Goal: Navigation & Orientation: Find specific page/section

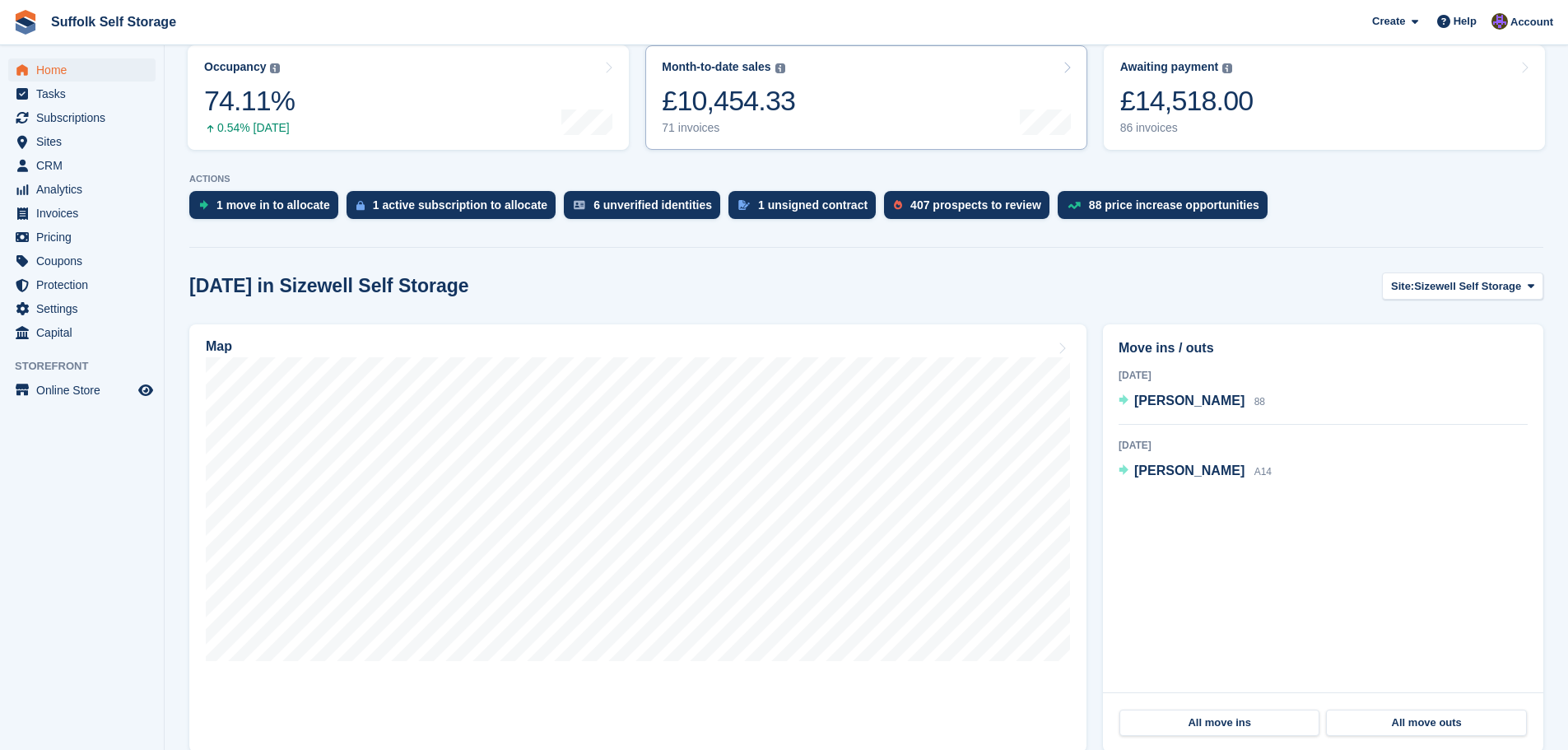
scroll to position [247, 0]
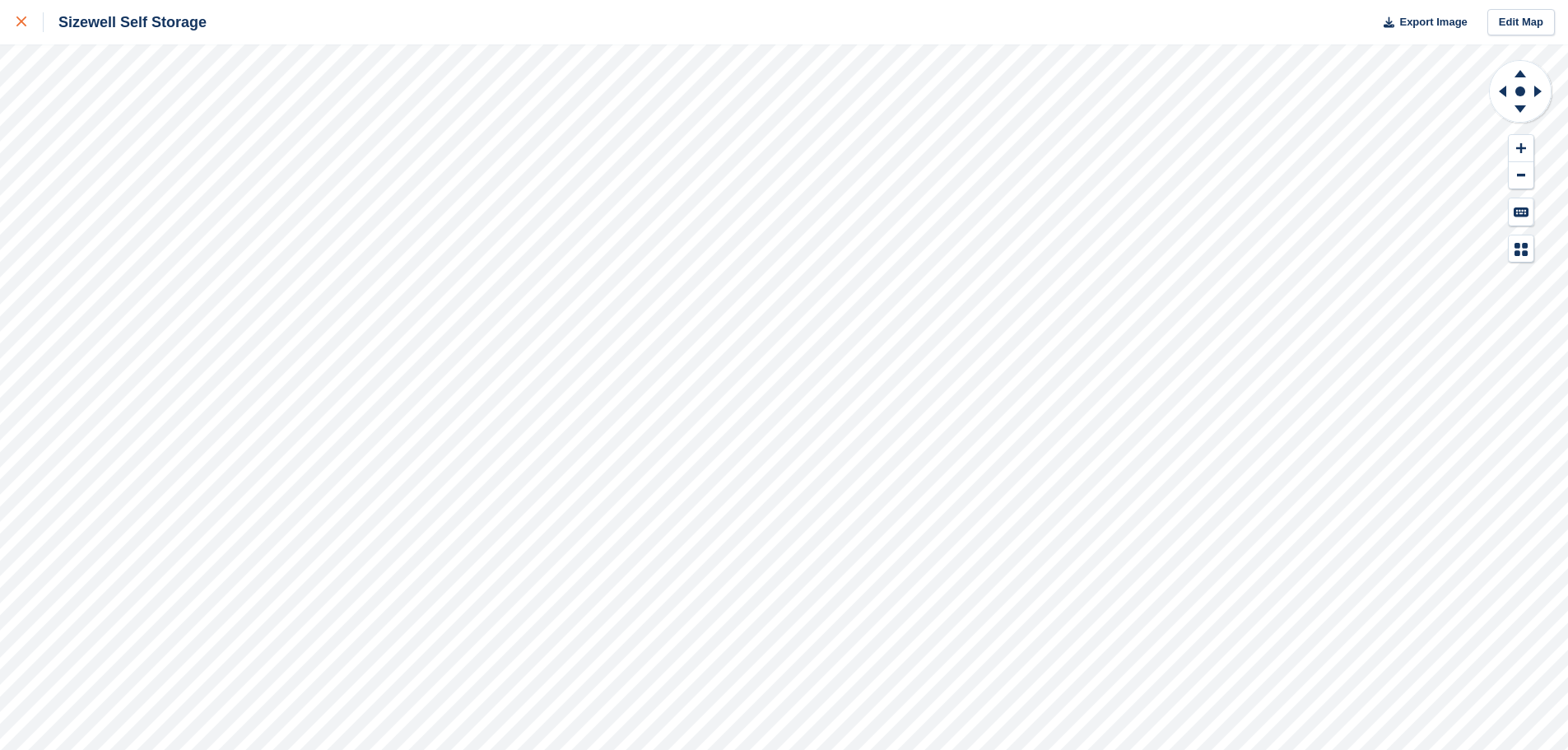
click at [23, 23] on icon at bounding box center [21, 21] width 10 height 10
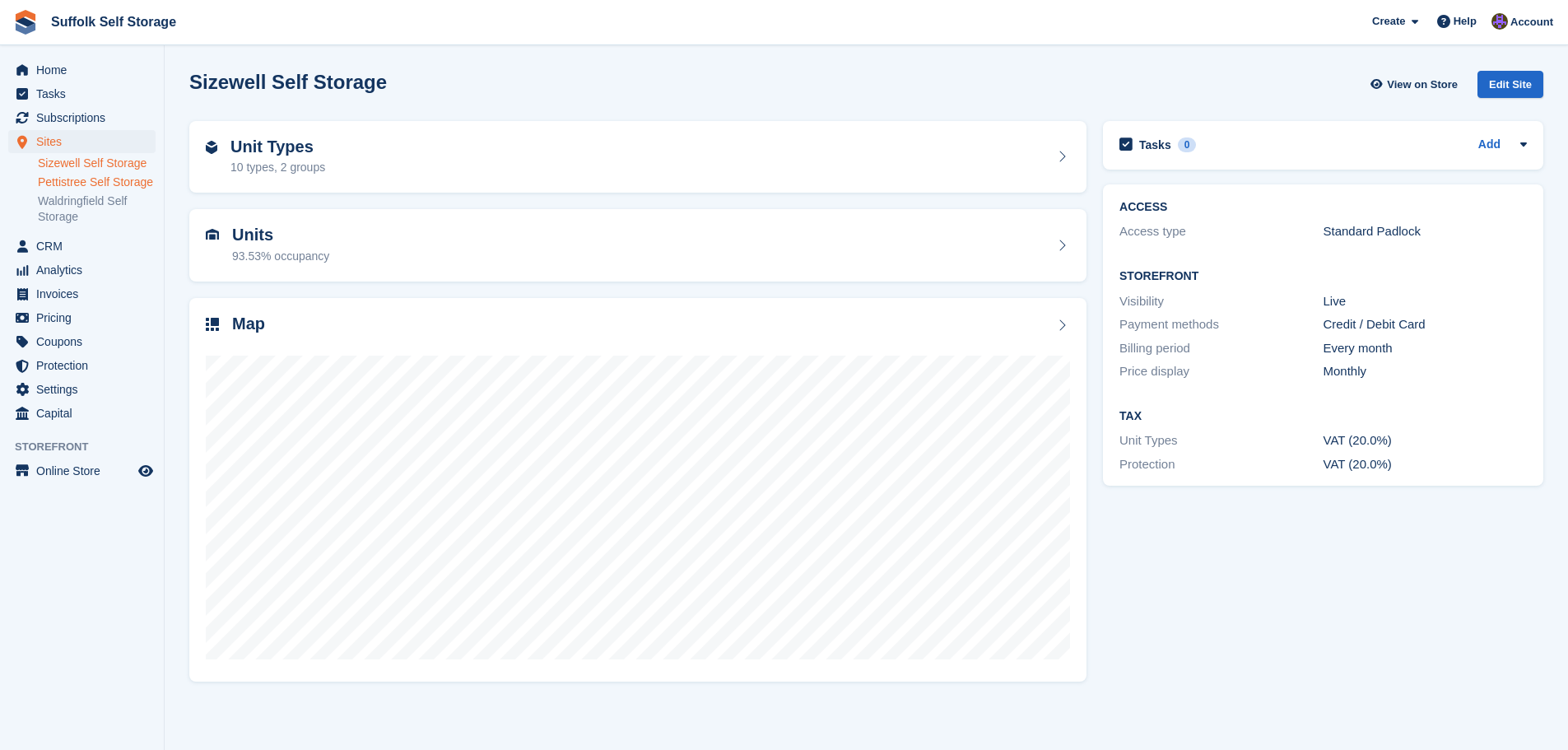
click at [70, 183] on link "Pettistree Self Storage" at bounding box center [97, 183] width 117 height 16
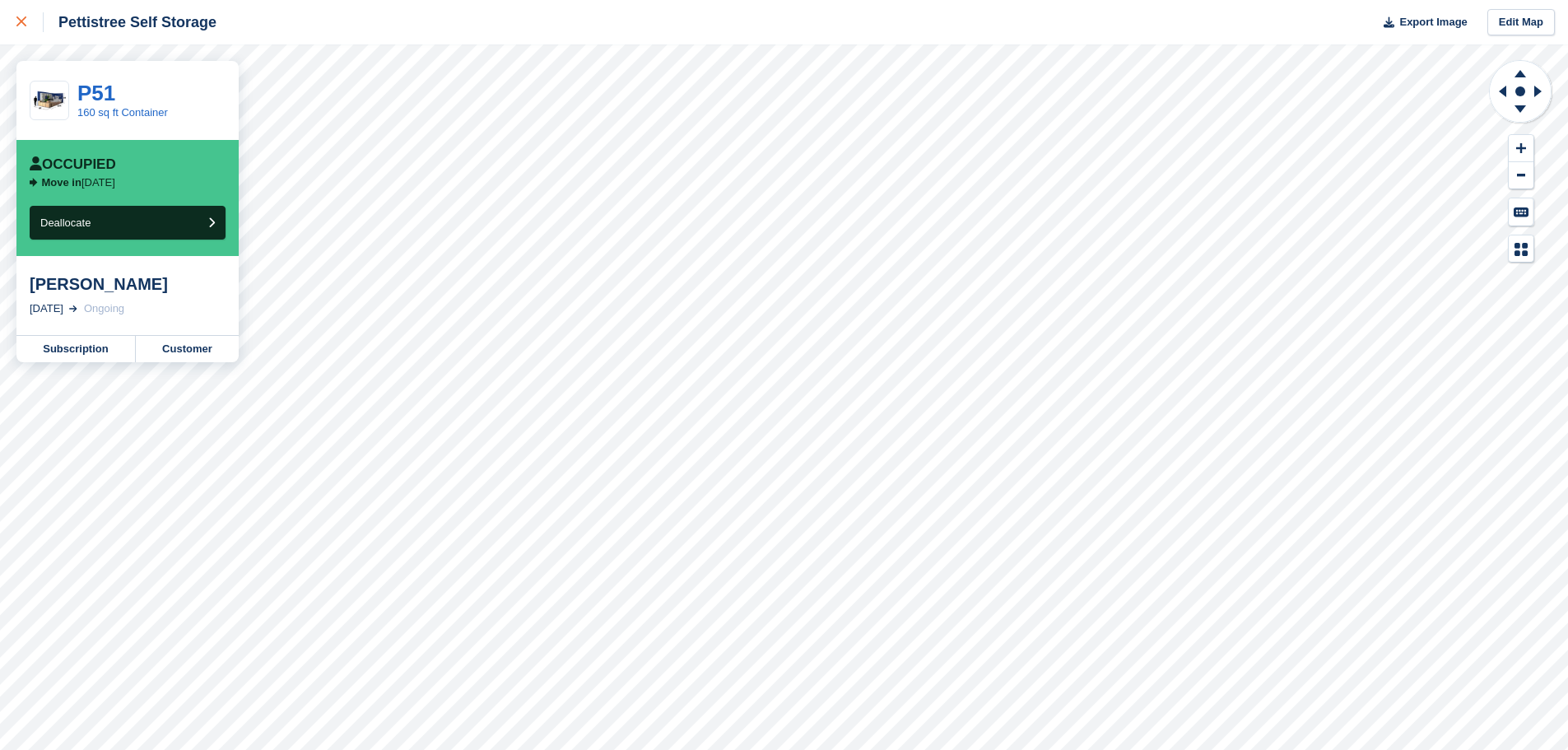
click at [23, 29] on div at bounding box center [30, 22] width 27 height 20
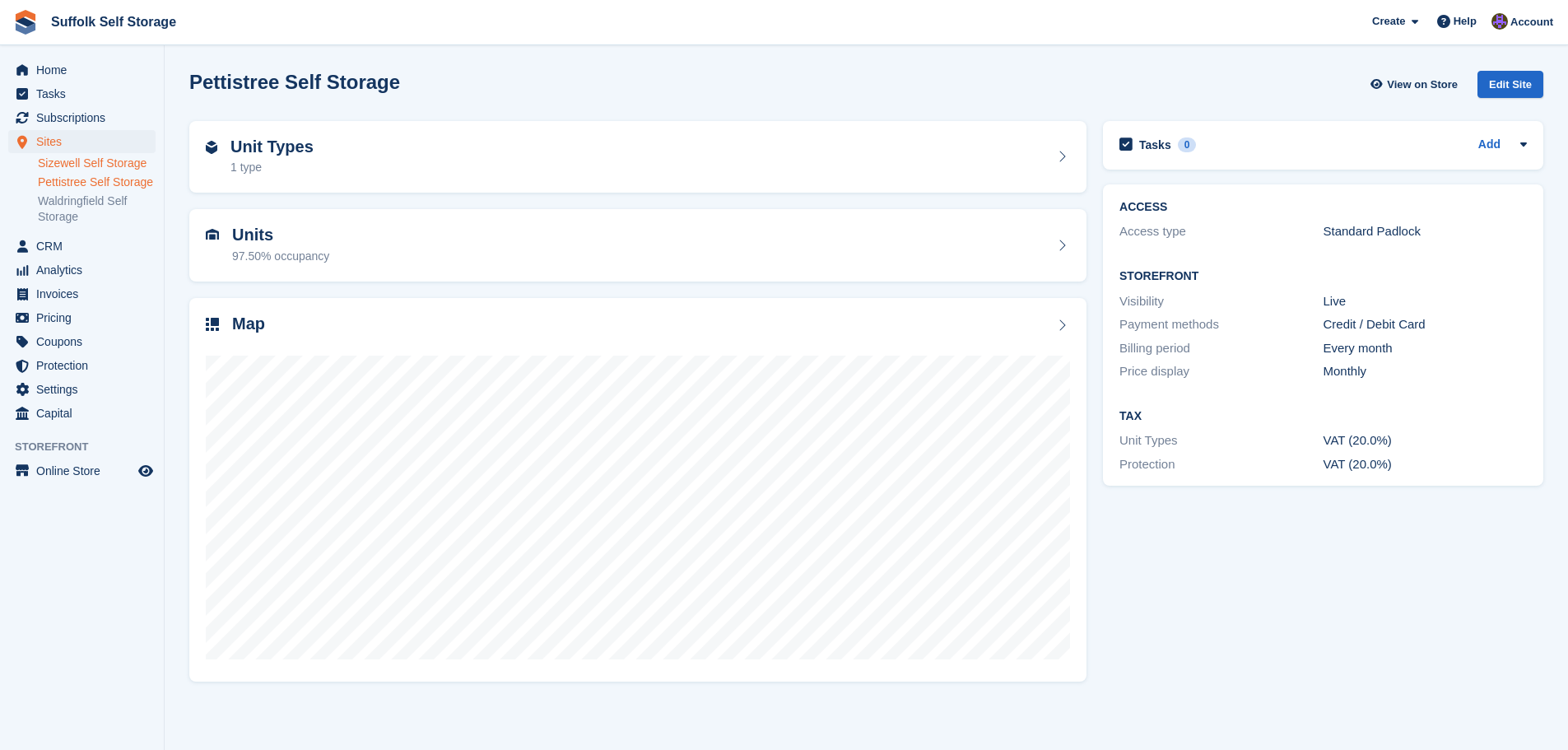
click at [93, 163] on link "Sizewell Self Storage" at bounding box center [97, 164] width 117 height 16
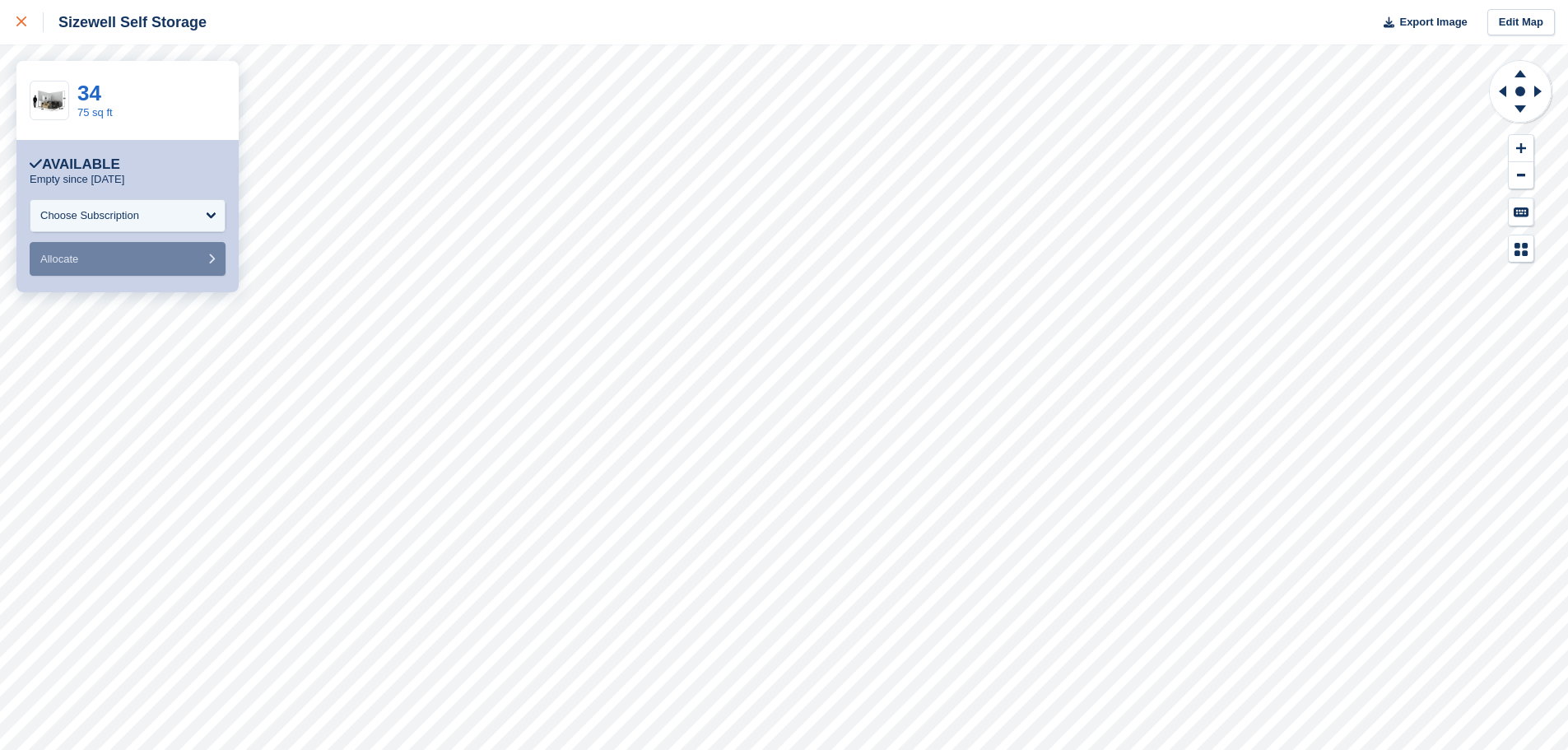
click at [22, 23] on icon at bounding box center [21, 21] width 10 height 10
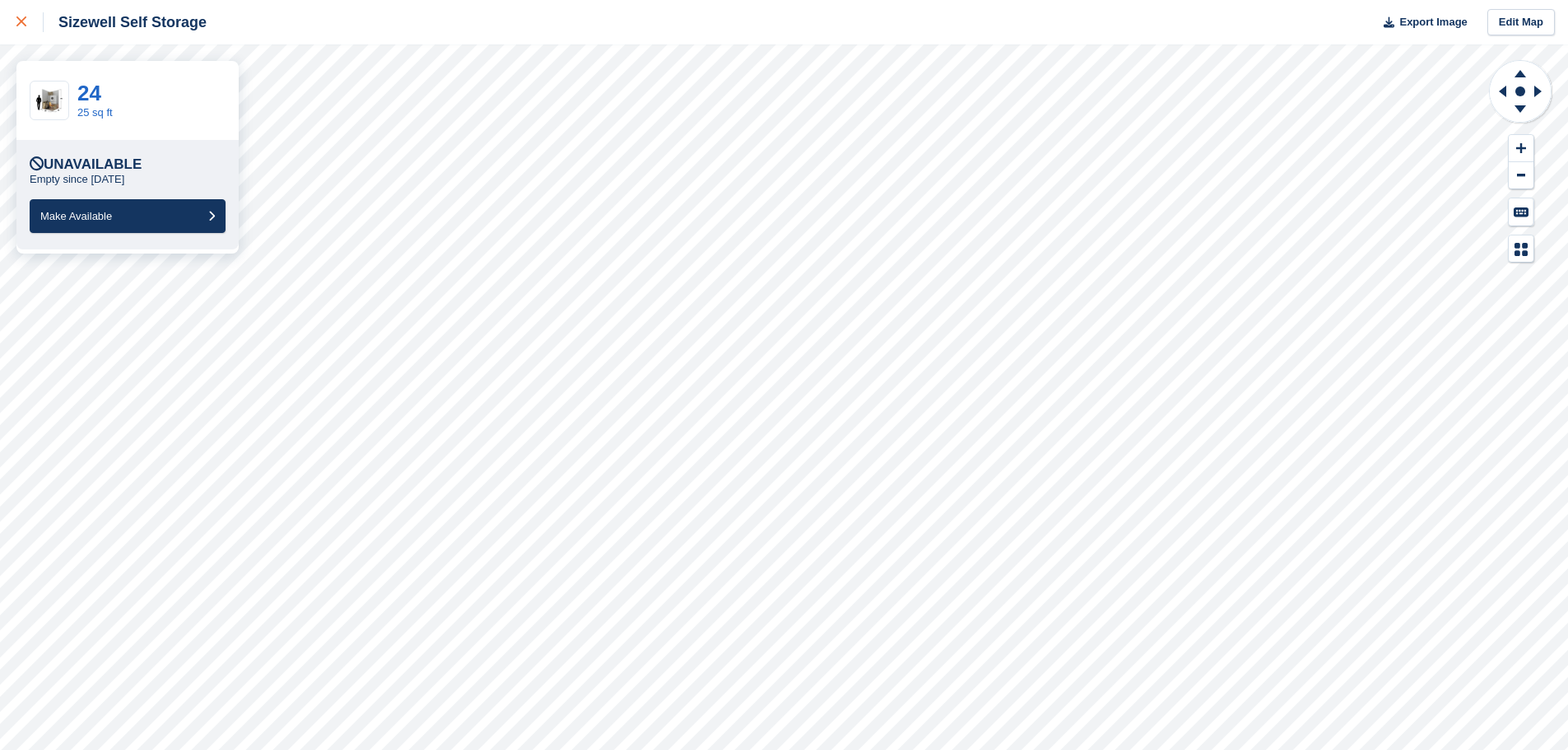
click at [17, 25] on icon at bounding box center [21, 21] width 10 height 10
